Goal: Navigation & Orientation: Understand site structure

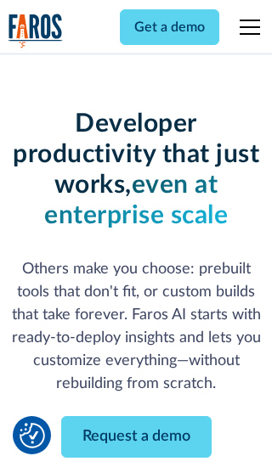
scroll to position [204, 0]
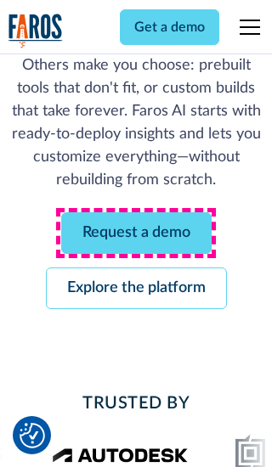
click at [136, 233] on link "Request a demo" at bounding box center [136, 233] width 150 height 42
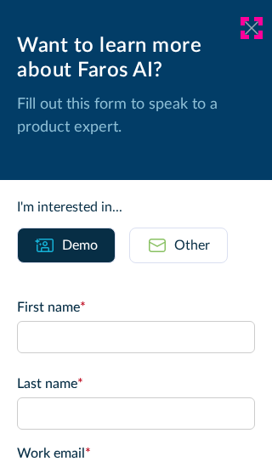
click at [251, 28] on icon at bounding box center [252, 27] width 14 height 13
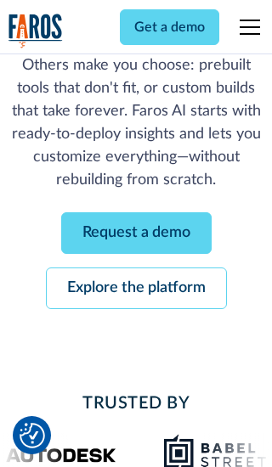
scroll to position [259, 0]
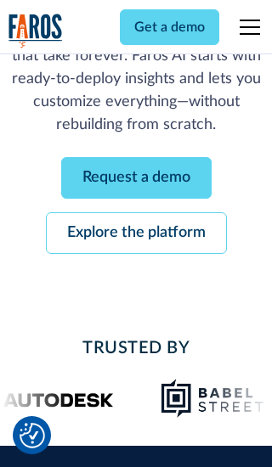
click at [136, 233] on link "Explore the platform" at bounding box center [136, 233] width 181 height 42
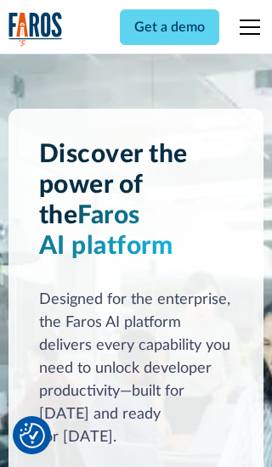
scroll to position [12756, 0]
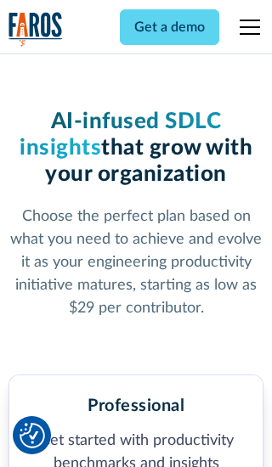
scroll to position [2632, 0]
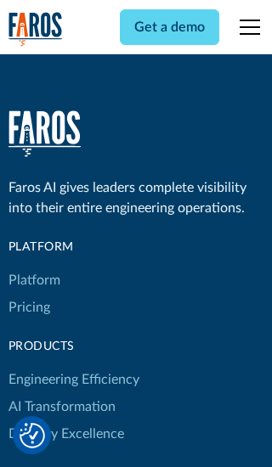
click at [33, 267] on link "Platform" at bounding box center [34, 280] width 52 height 27
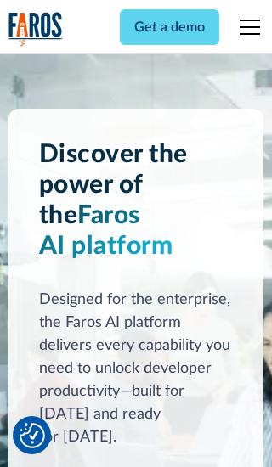
scroll to position [13301, 0]
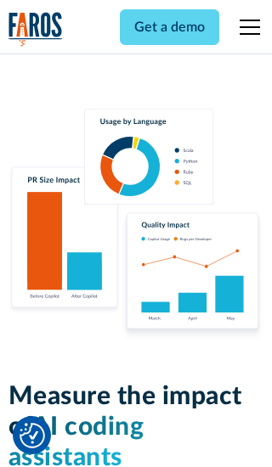
scroll to position [10498, 0]
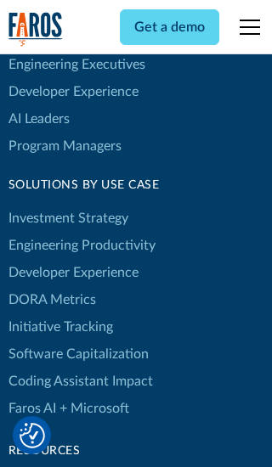
click at [51, 286] on link "DORA Metrics" at bounding box center [51, 299] width 87 height 27
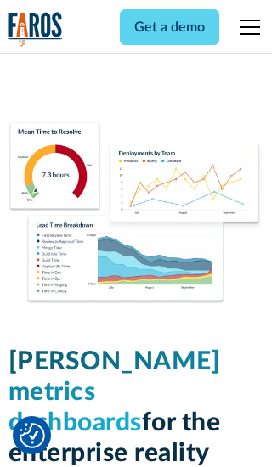
scroll to position [7436, 0]
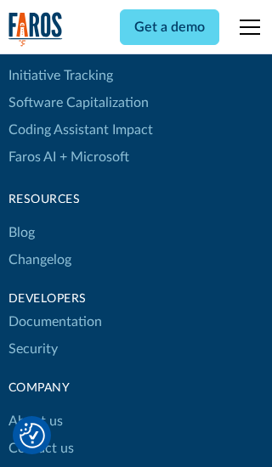
scroll to position [7681, 0]
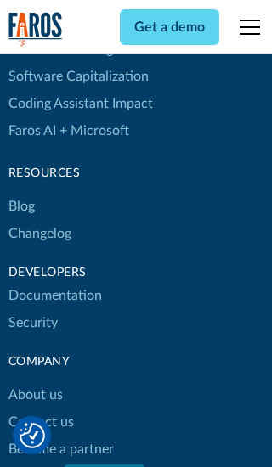
click at [39, 234] on link "Changelog" at bounding box center [39, 233] width 63 height 27
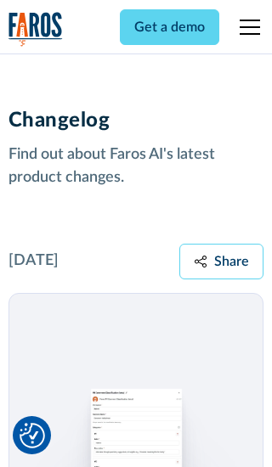
scroll to position [20512, 0]
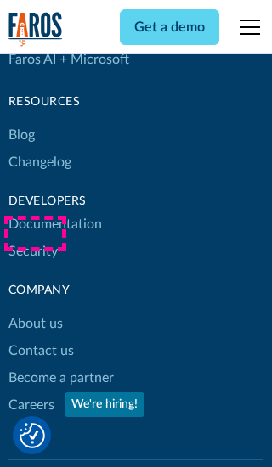
click at [35, 310] on link "About us" at bounding box center [35, 323] width 54 height 27
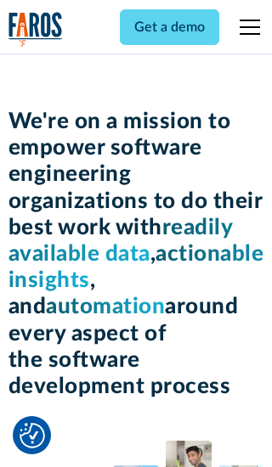
scroll to position [5856, 0]
